Goal: Check status

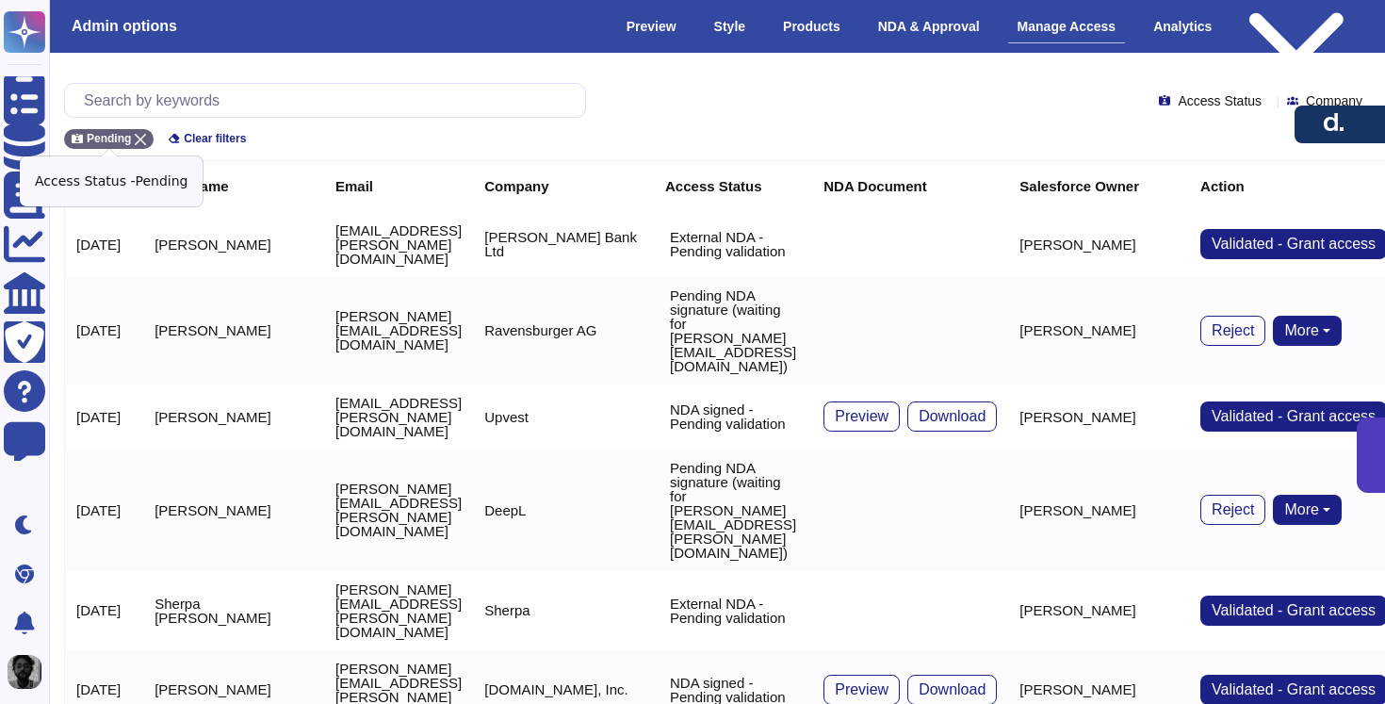
click at [138, 137] on icon at bounding box center [140, 139] width 11 height 11
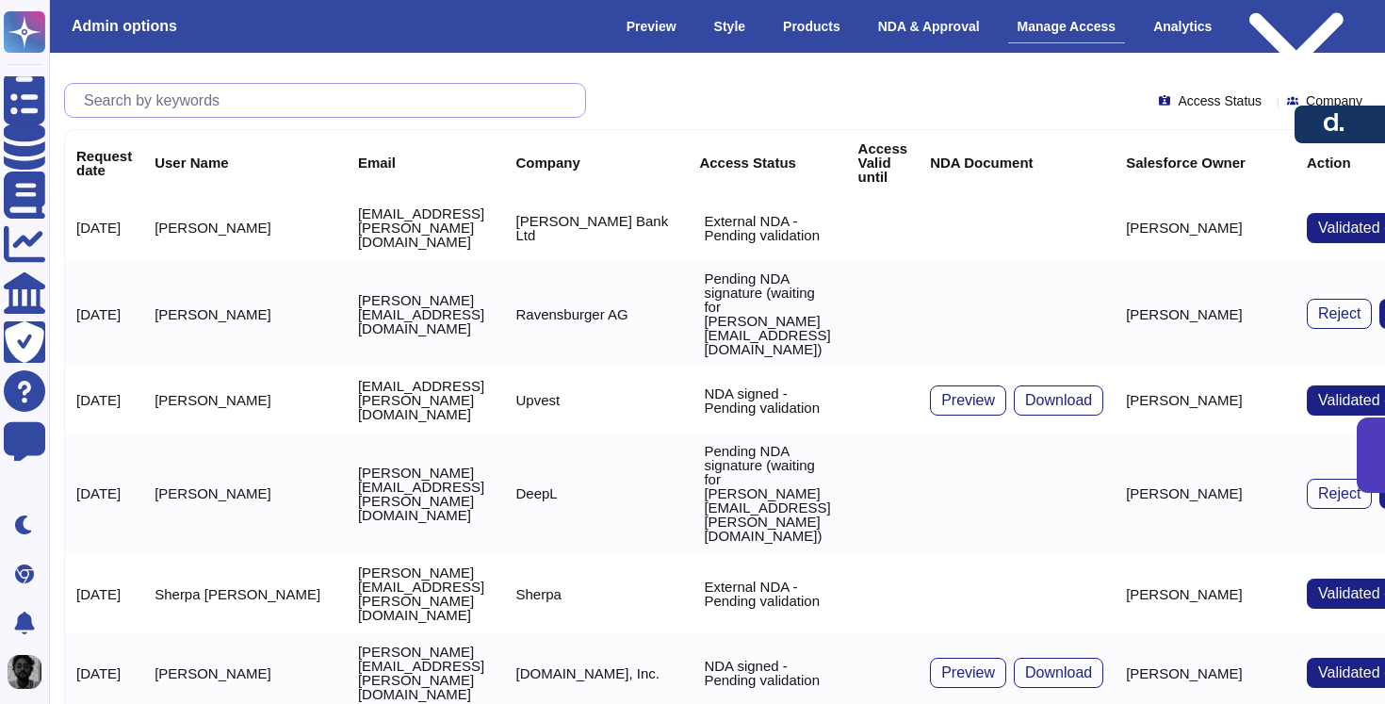
click at [203, 96] on input "text" at bounding box center [329, 100] width 511 height 33
paste input "[DOMAIN_NAME]"
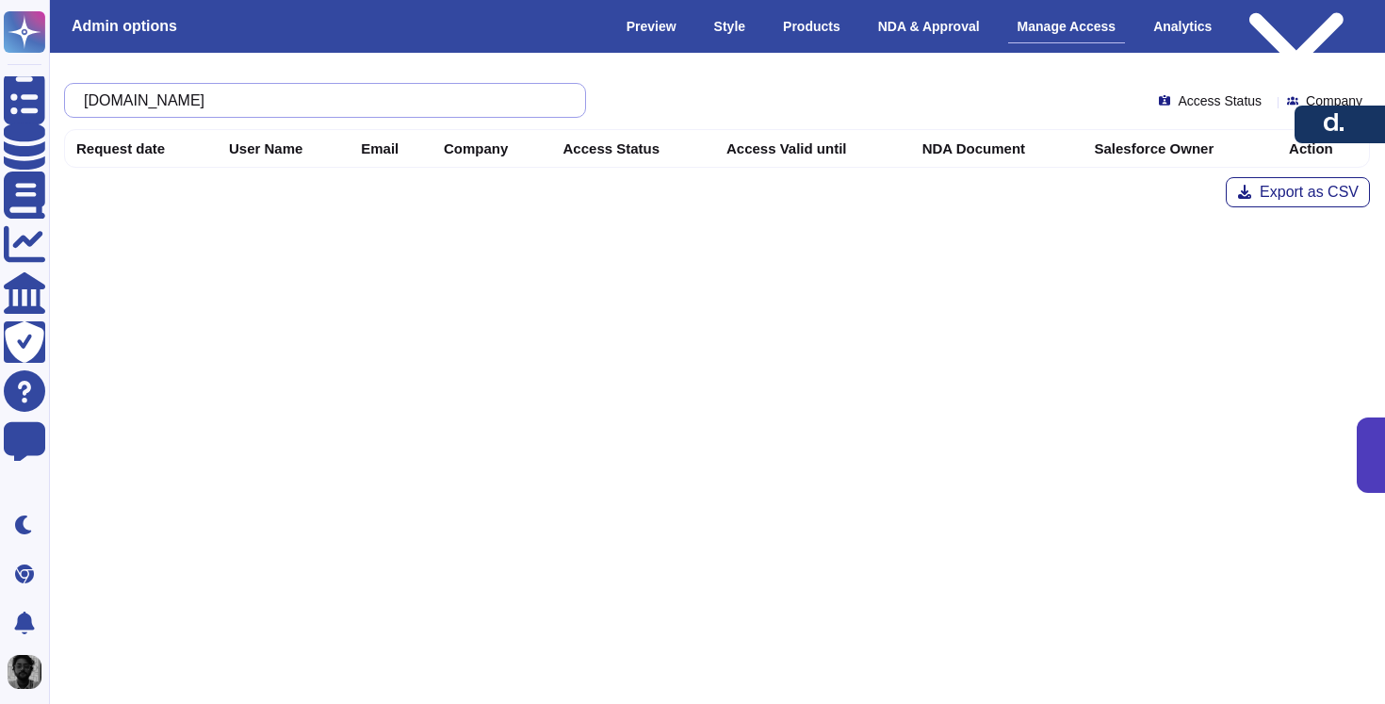
click at [351, 106] on input "[DOMAIN_NAME]" at bounding box center [320, 100] width 492 height 33
type input "hype"
click at [184, 104] on input "hype" at bounding box center [320, 100] width 492 height 33
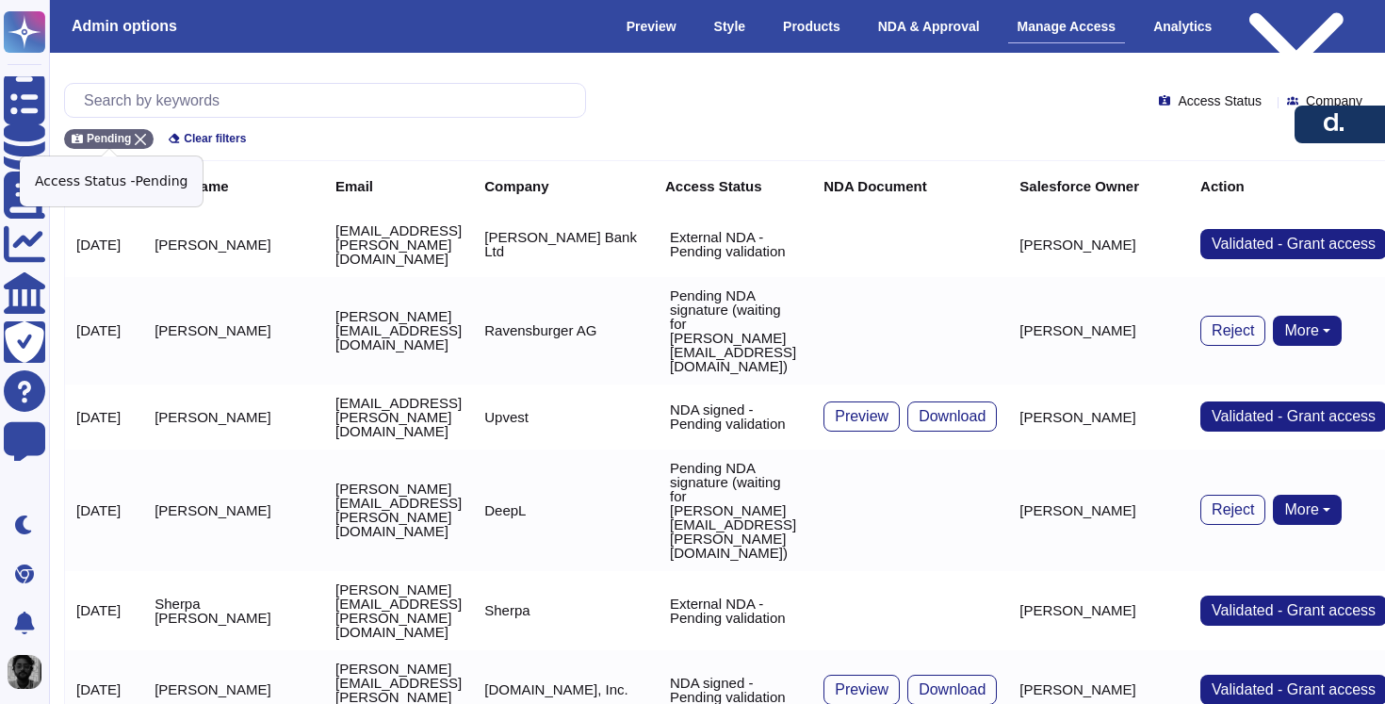
click at [137, 135] on icon at bounding box center [140, 139] width 11 height 11
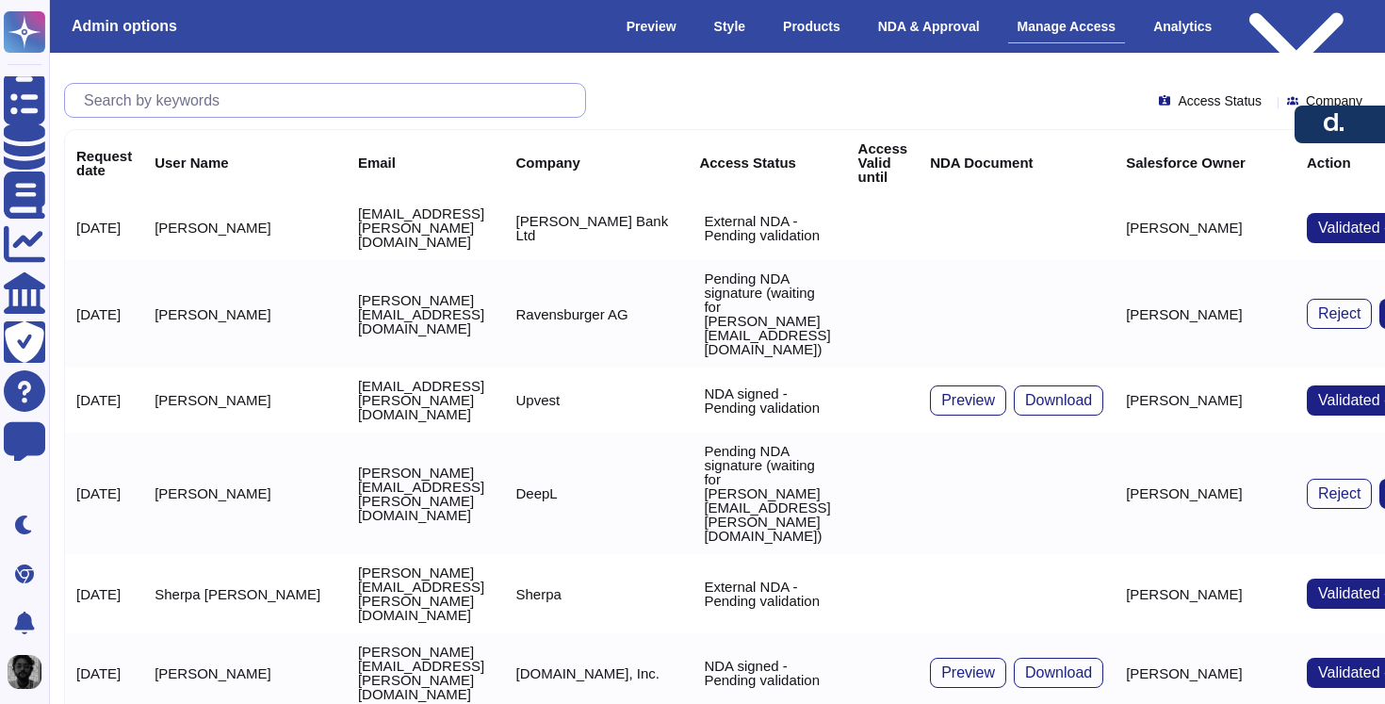
click at [181, 108] on input "text" at bounding box center [329, 100] width 511 height 33
paste input "[DOMAIN_NAME]"
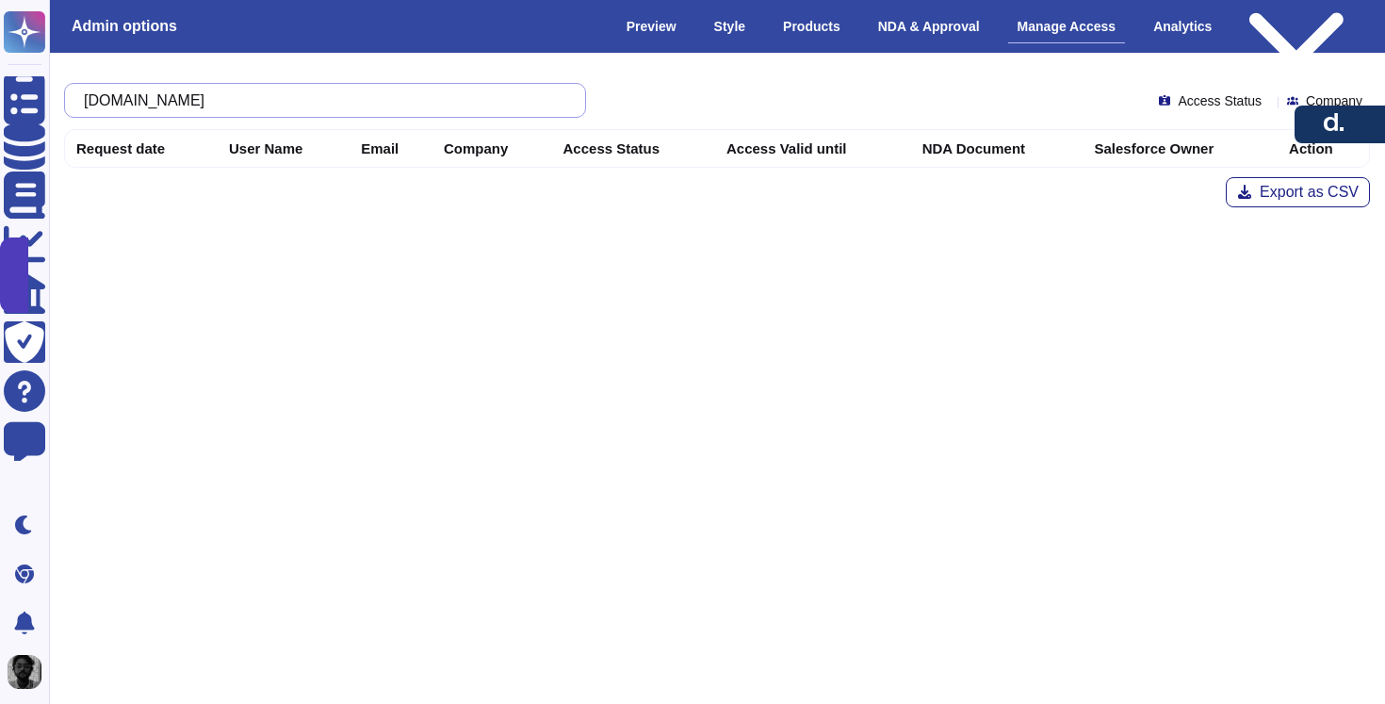
click at [447, 105] on input "[DOMAIN_NAME]" at bounding box center [320, 100] width 492 height 33
paste input "[PERSON_NAME]@"
click at [497, 98] on input "[PERSON_NAME][EMAIL_ADDRESS][DOMAIN_NAME]" at bounding box center [320, 100] width 492 height 33
paste input "[EMAIL_ADDRESS][DOMAIN_NAME]"
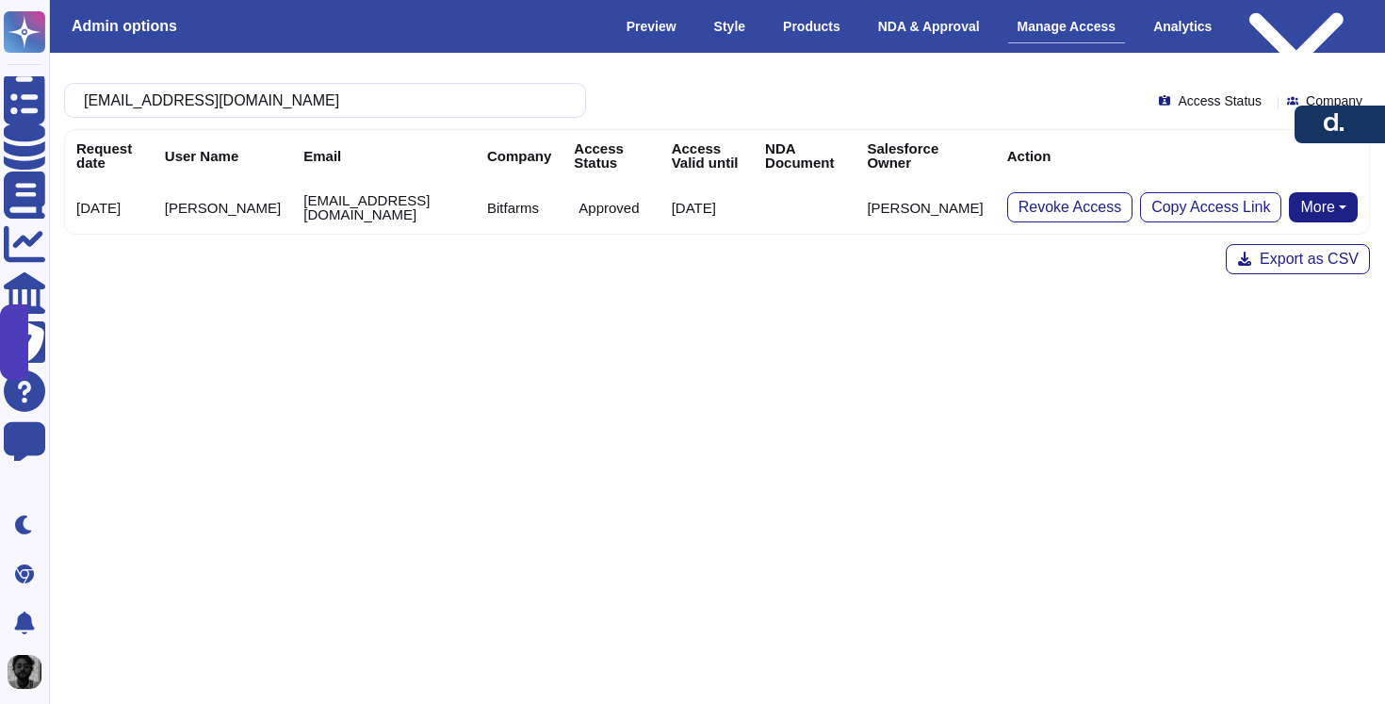
type input "[EMAIL_ADDRESS][DOMAIN_NAME]"
click at [298, 89] on input "[EMAIL_ADDRESS][DOMAIN_NAME]" at bounding box center [320, 100] width 492 height 33
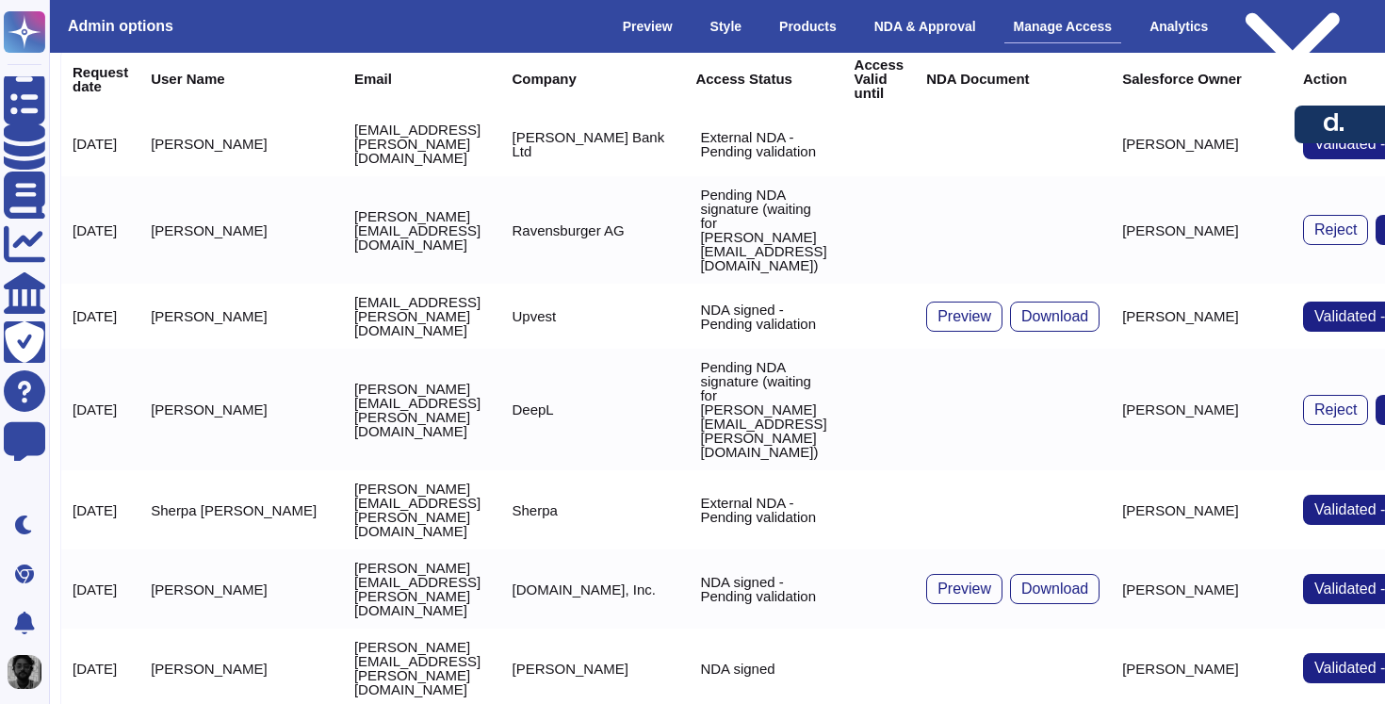
scroll to position [0, 4]
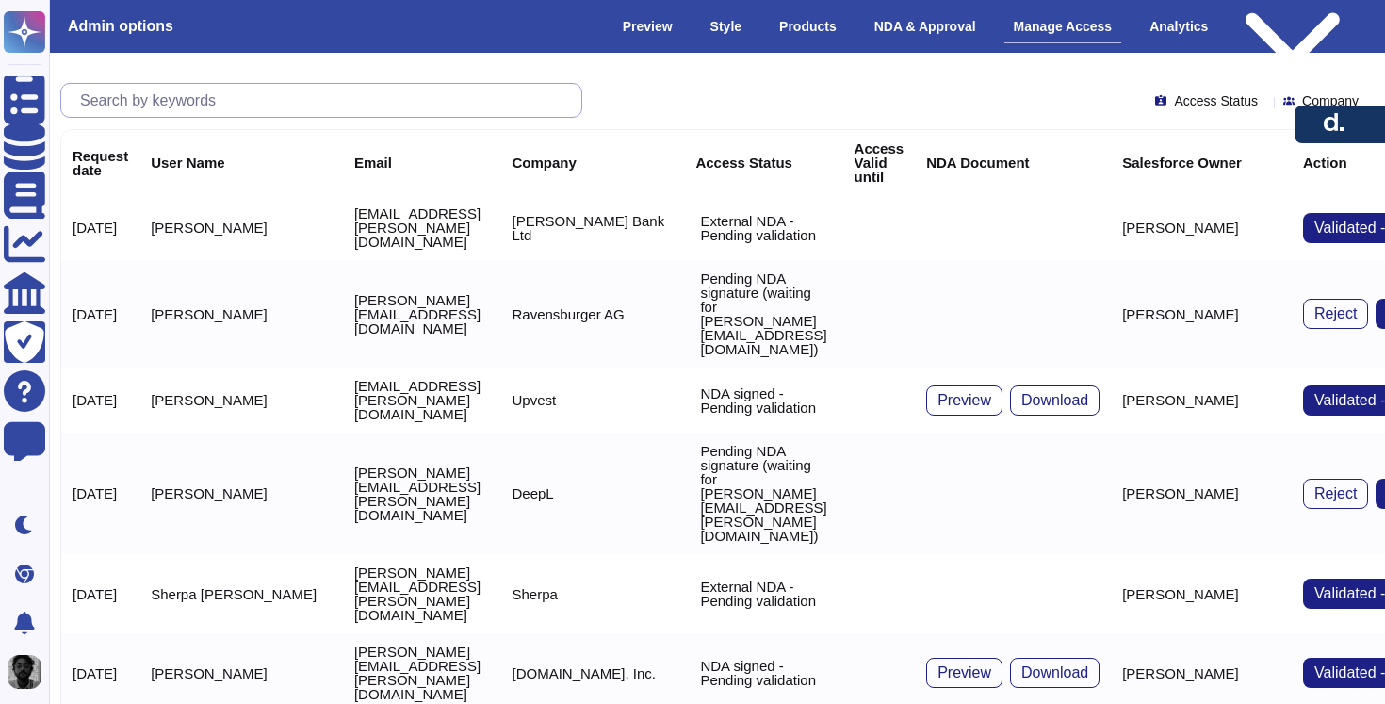
click at [381, 98] on input "text" at bounding box center [326, 100] width 511 height 33
paste input "Hype"
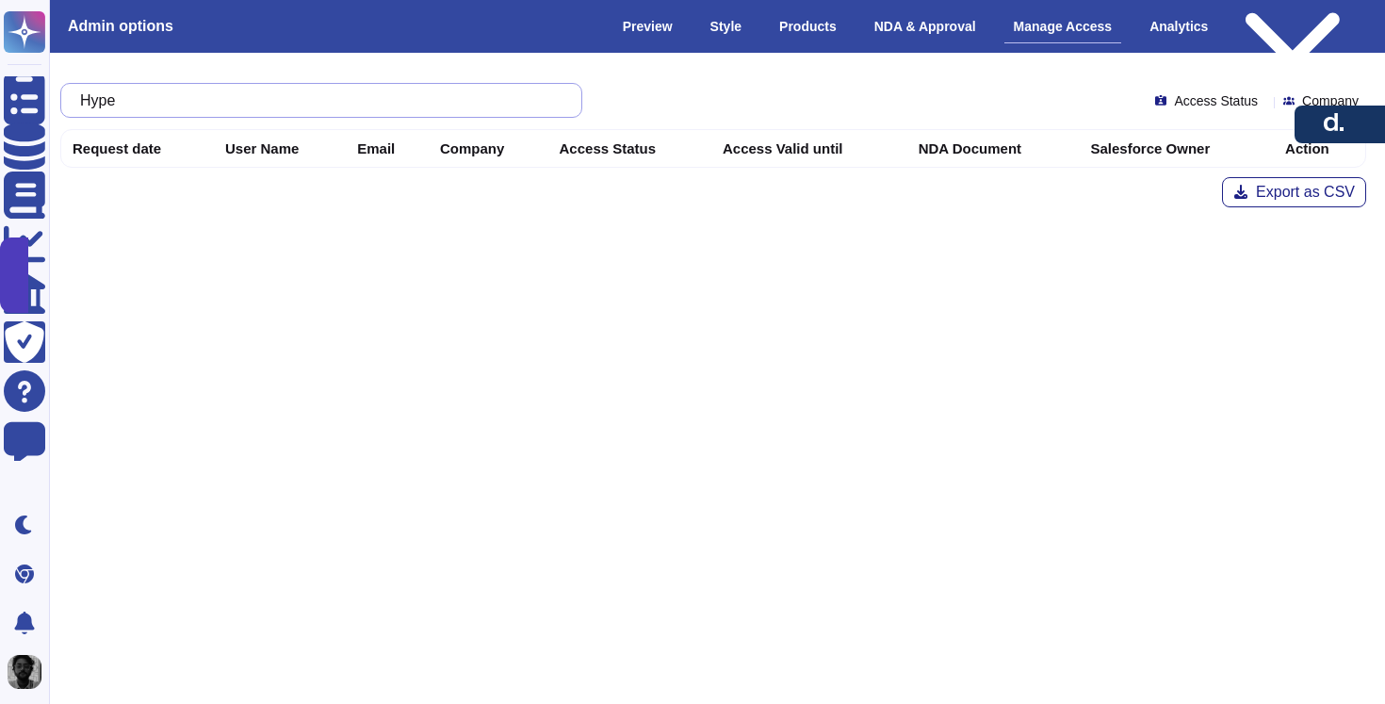
click at [297, 87] on input "Hype" at bounding box center [317, 100] width 492 height 33
paste input "[EMAIL_ADDRESS][DOMAIN_NAME]"
click at [361, 105] on input "[EMAIL_ADDRESS][DOMAIN_NAME]" at bounding box center [317, 100] width 492 height 33
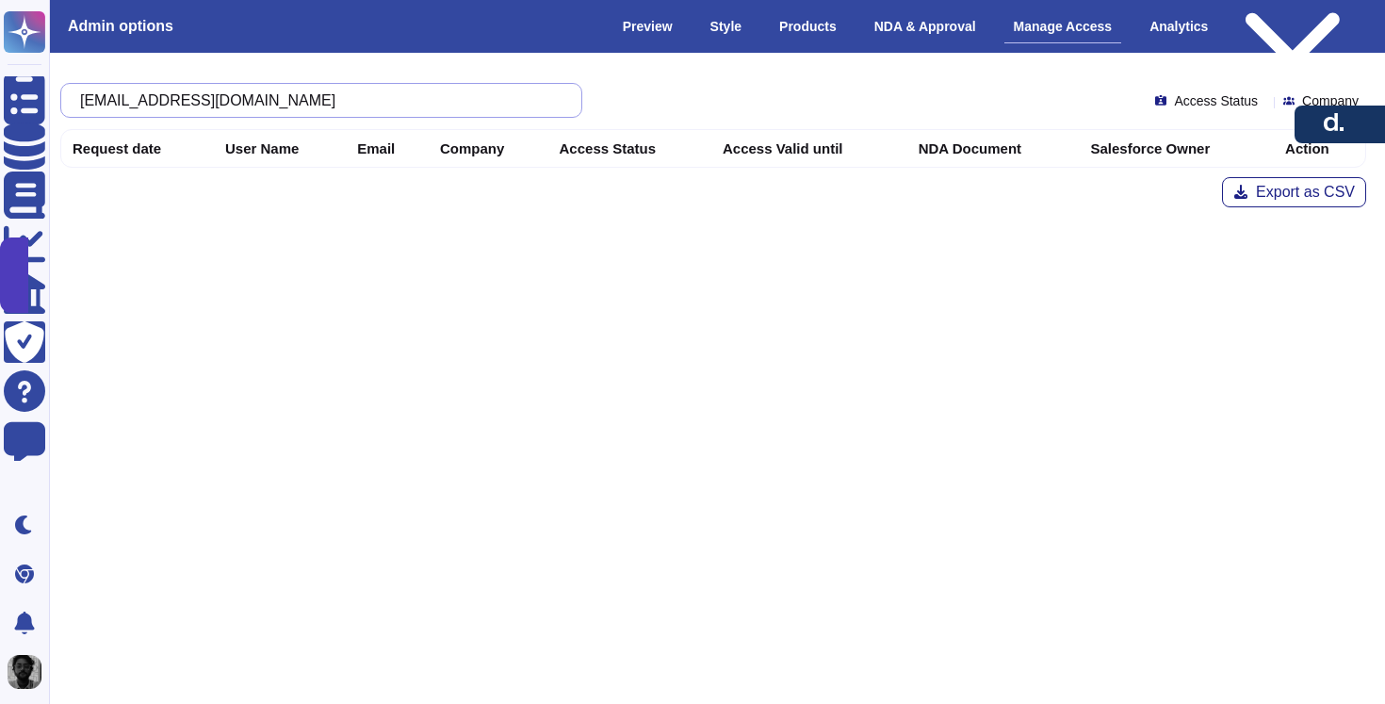
click at [361, 105] on input "[EMAIL_ADDRESS][DOMAIN_NAME]" at bounding box center [317, 100] width 492 height 33
paste input "[PERSON_NAME]"
type input "[PERSON_NAME][EMAIL_ADDRESS][DOMAIN_NAME]"
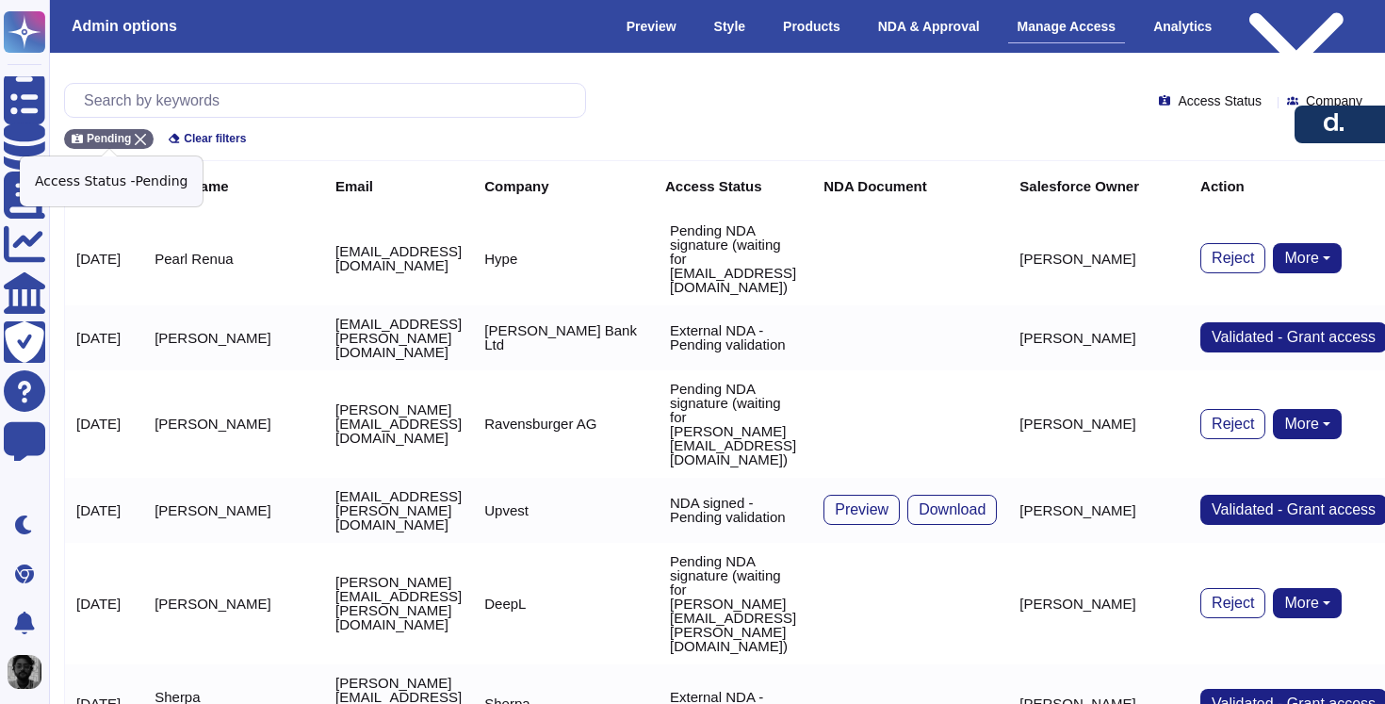
click at [140, 132] on div "Pending" at bounding box center [109, 139] width 90 height 20
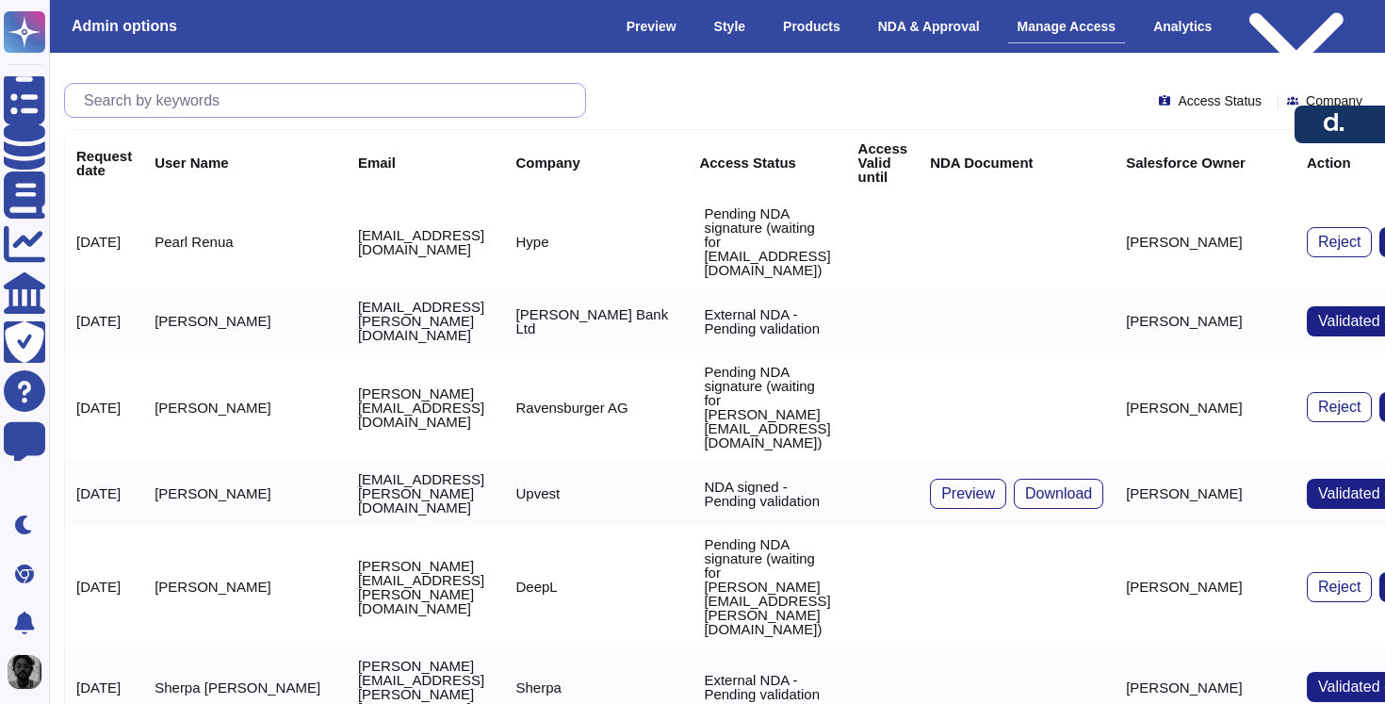
click at [213, 108] on input "text" at bounding box center [329, 100] width 511 height 33
paste input "[PERSON_NAME][EMAIL_ADDRESS][DOMAIN_NAME]"
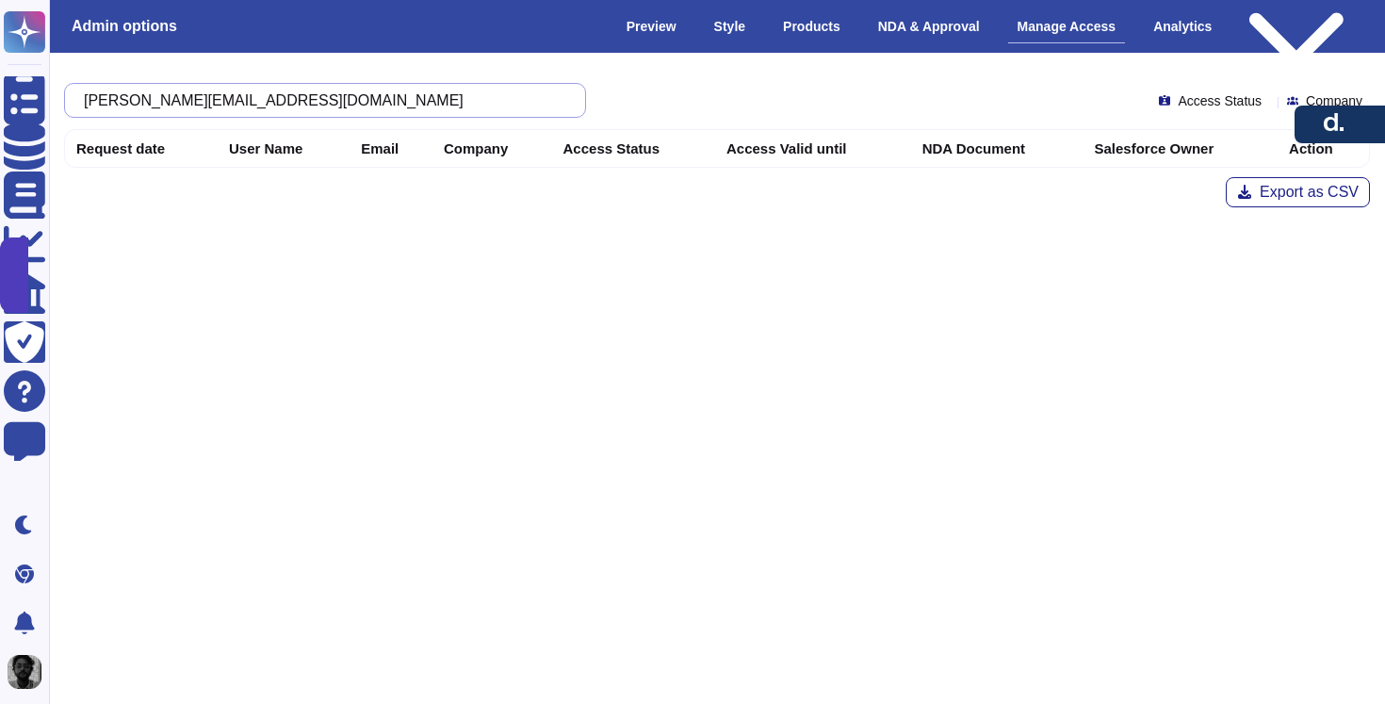
paste input "hebah"
type input "hebah@hype.partners"
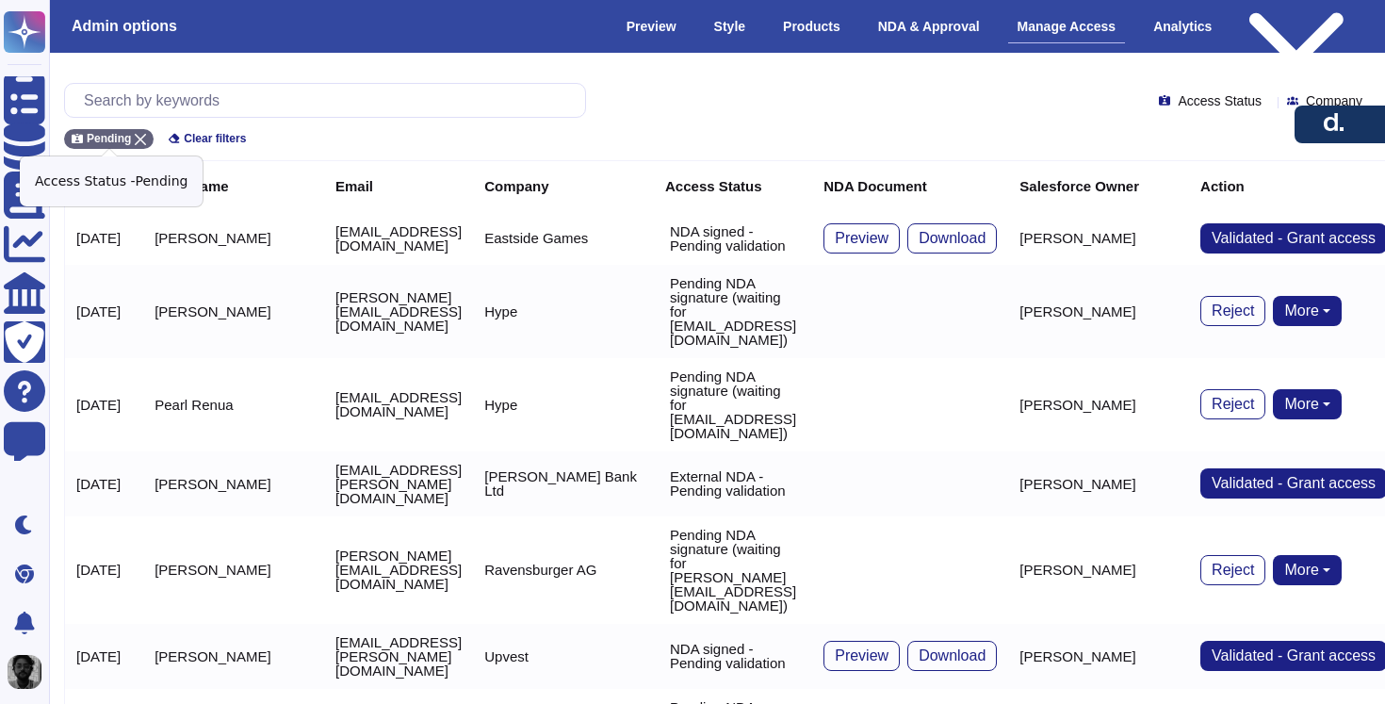
click at [142, 141] on icon at bounding box center [140, 139] width 11 height 11
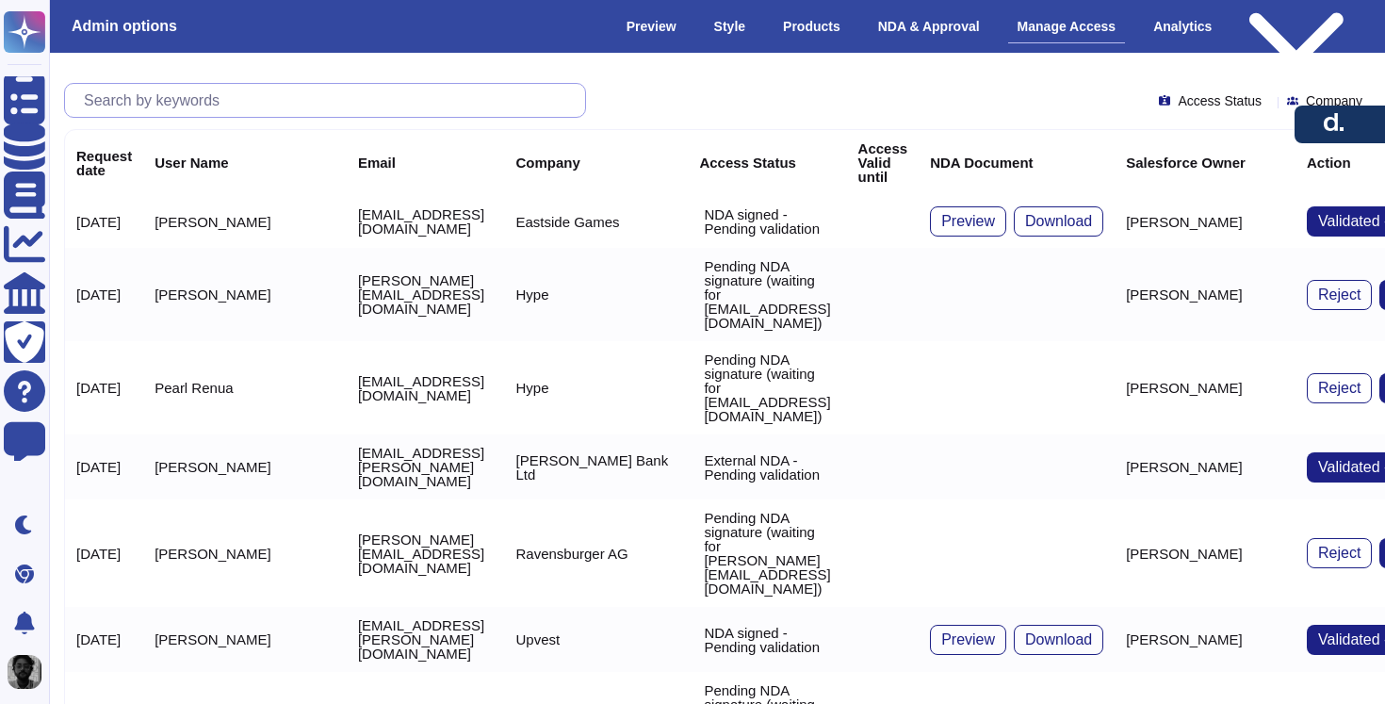
click at [192, 101] on input "text" at bounding box center [329, 100] width 511 height 33
paste input "hebah@hype.partners"
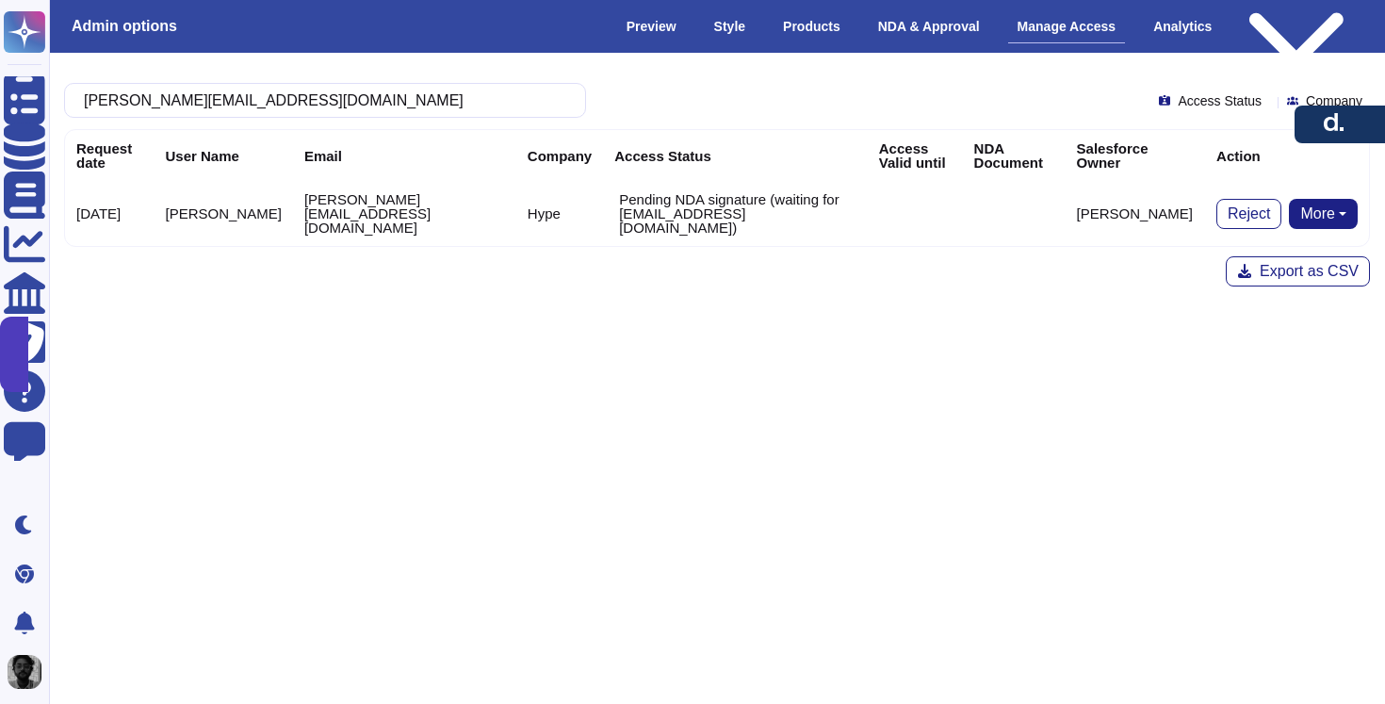
type input "hebah@hype.partners"
click at [664, 204] on p "Pending NDA signature (waiting for pearl@hype.partners)" at bounding box center [737, 213] width 237 height 42
copy p "Pending NDA signature (waiting for pearl@hype.partners)"
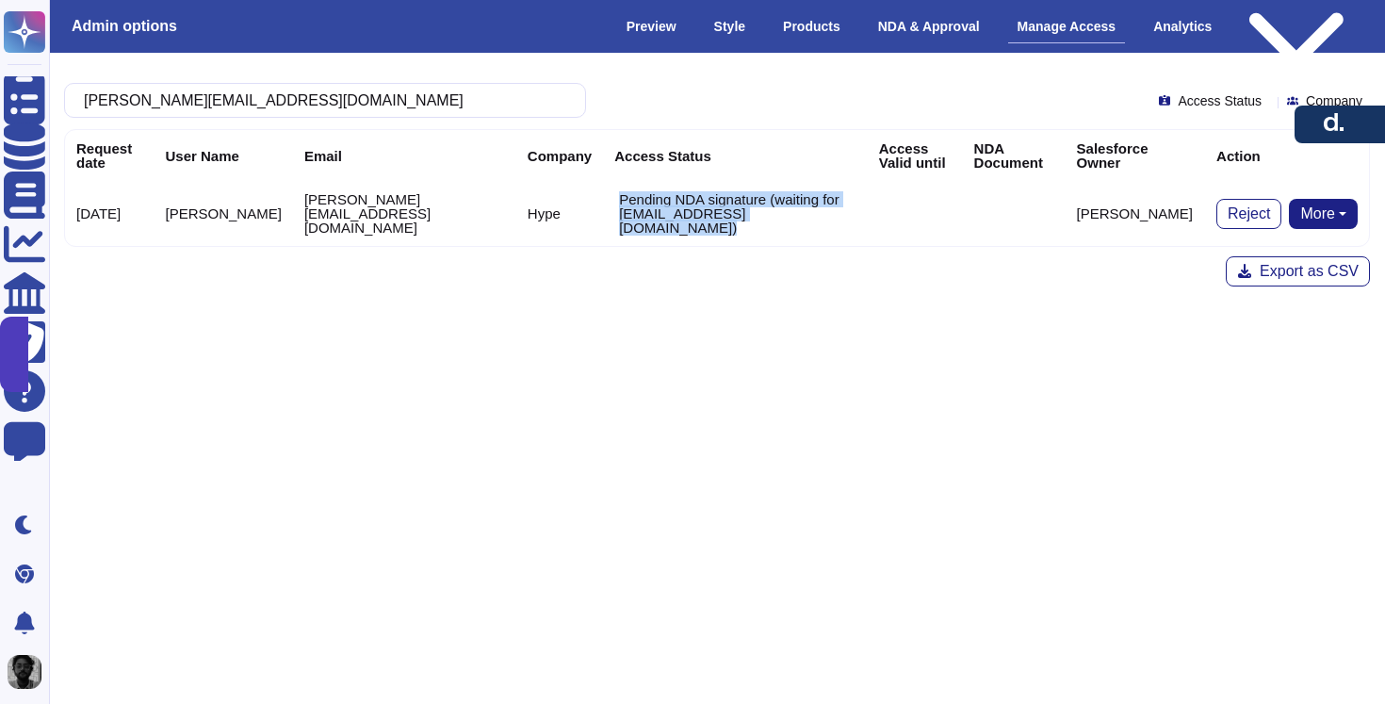
click at [603, 154] on th "Access Status" at bounding box center [735, 155] width 265 height 51
copy th "Access Status"
drag, startPoint x: 546, startPoint y: 154, endPoint x: 589, endPoint y: 154, distance: 43.3
click at [603, 154] on th "Access Status" at bounding box center [735, 155] width 265 height 51
